Goal: Use online tool/utility

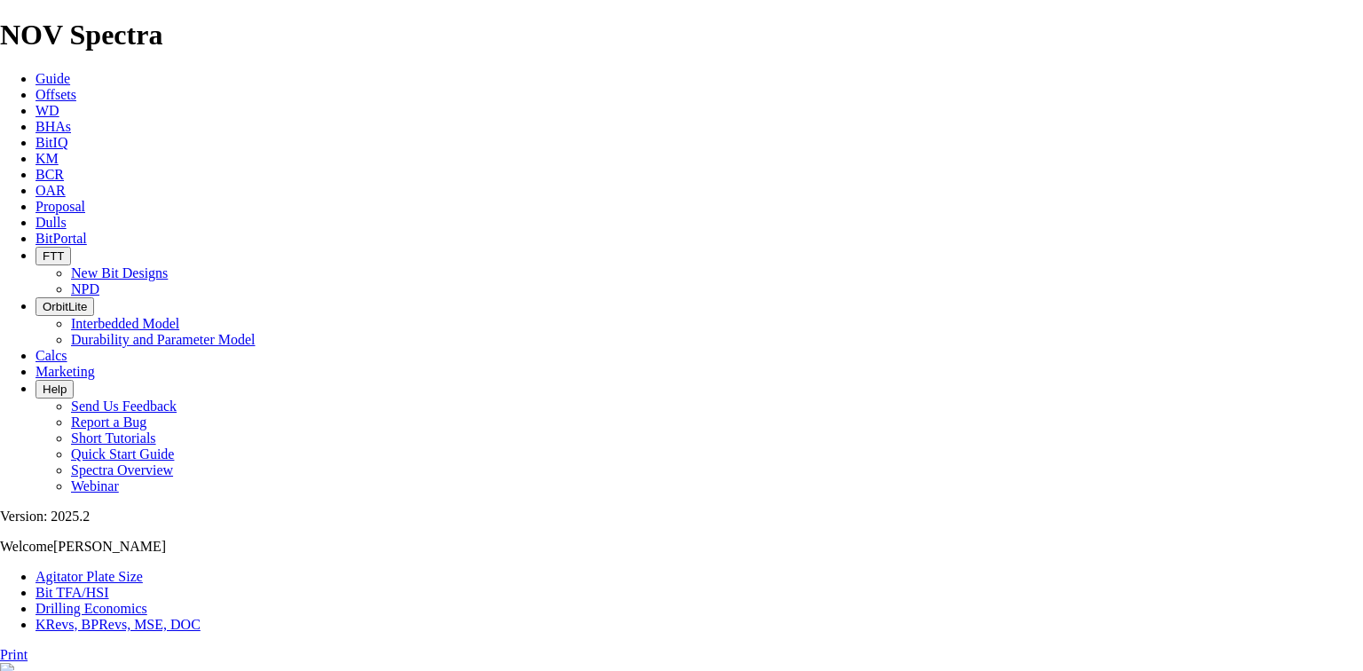
select select "number:11"
select select "number:10"
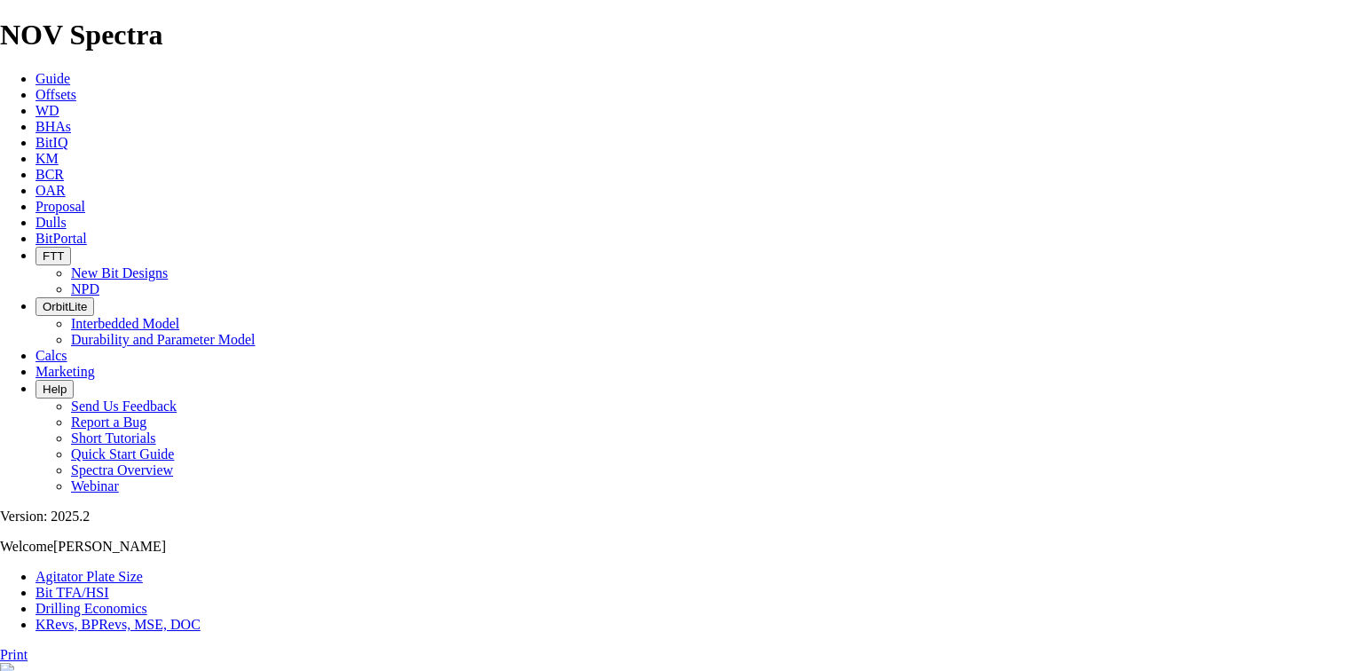
select select "number:10"
select select "number:11"
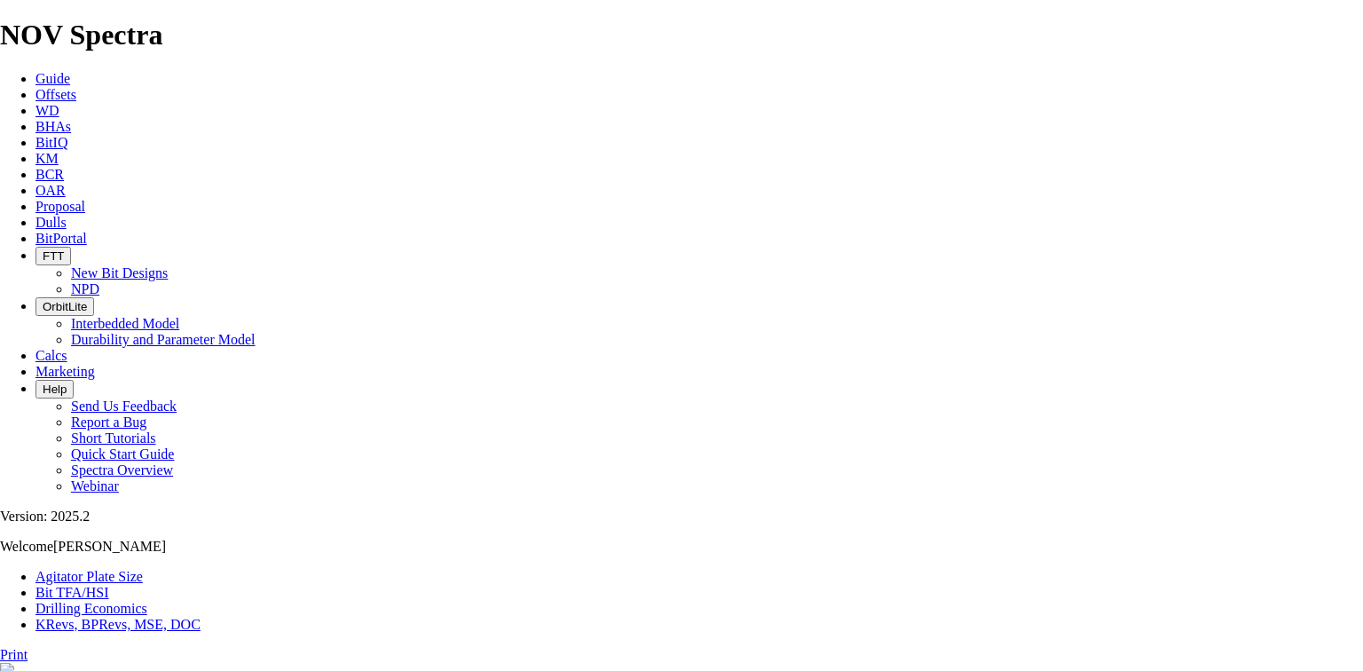
select select "number:11"
